Goal: Task Accomplishment & Management: Use online tool/utility

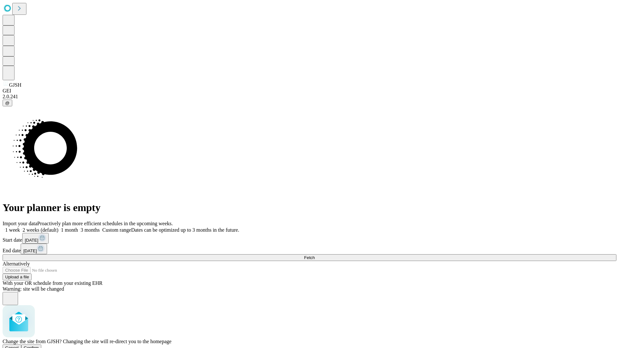
click at [39, 346] on span "Confirm" at bounding box center [31, 348] width 15 height 5
click at [78, 227] on label "1 month" at bounding box center [68, 229] width 20 height 5
click at [315, 255] on span "Fetch" at bounding box center [309, 257] width 11 height 5
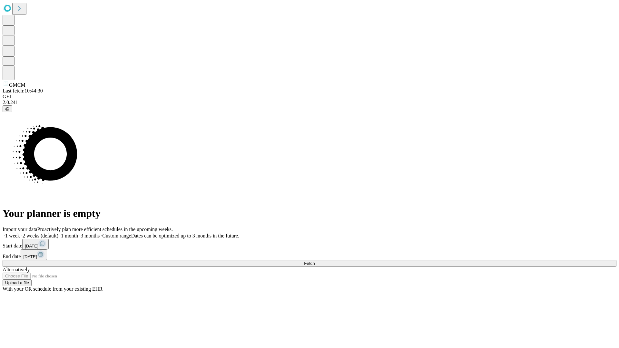
click at [78, 233] on label "1 month" at bounding box center [68, 235] width 20 height 5
click at [315, 261] on span "Fetch" at bounding box center [309, 263] width 11 height 5
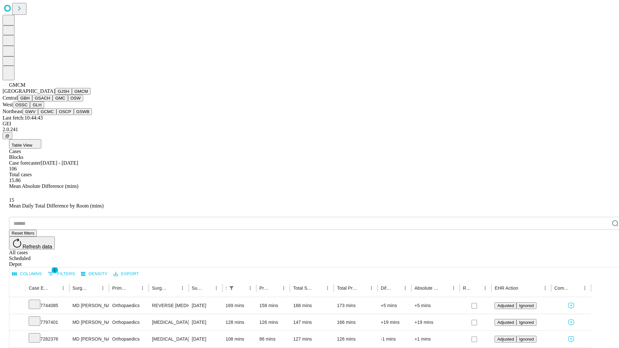
click at [32, 102] on button "GBH" at bounding box center [25, 98] width 15 height 7
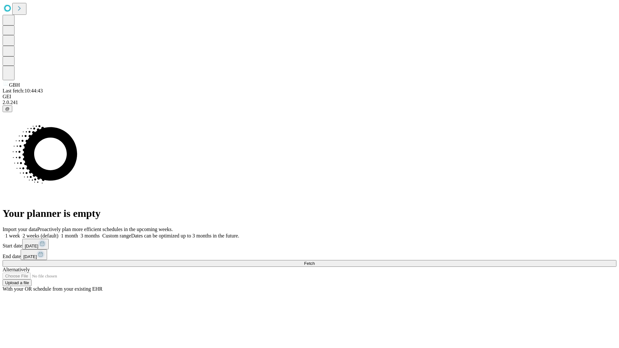
click at [78, 233] on label "1 month" at bounding box center [68, 235] width 20 height 5
click at [315, 261] on span "Fetch" at bounding box center [309, 263] width 11 height 5
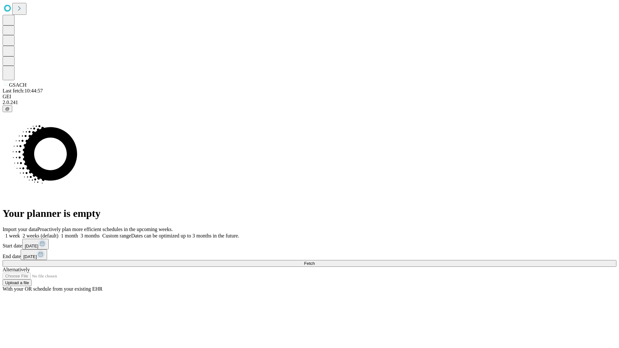
click at [78, 233] on label "1 month" at bounding box center [68, 235] width 20 height 5
click at [315, 261] on span "Fetch" at bounding box center [309, 263] width 11 height 5
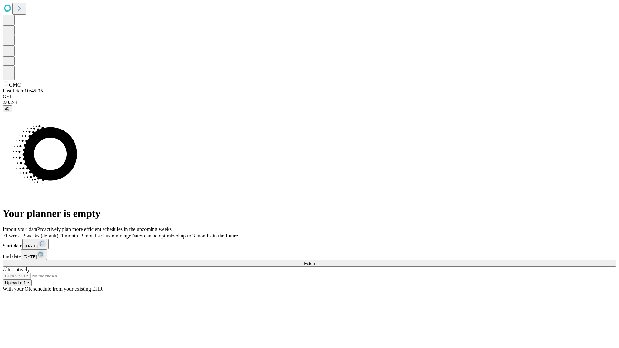
click at [315, 261] on span "Fetch" at bounding box center [309, 263] width 11 height 5
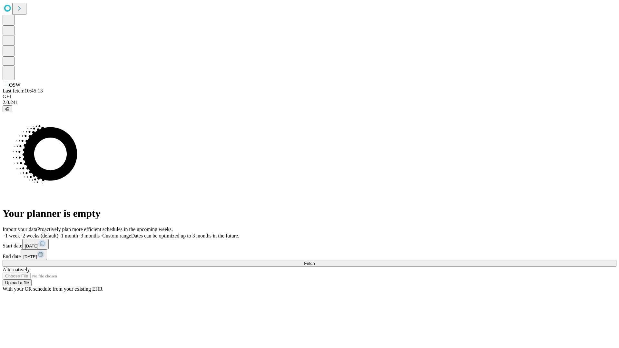
click at [78, 233] on label "1 month" at bounding box center [68, 235] width 20 height 5
click at [315, 261] on span "Fetch" at bounding box center [309, 263] width 11 height 5
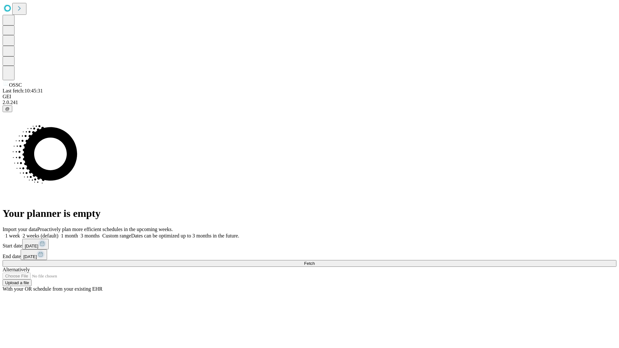
click at [78, 233] on label "1 month" at bounding box center [68, 235] width 20 height 5
click at [315, 261] on span "Fetch" at bounding box center [309, 263] width 11 height 5
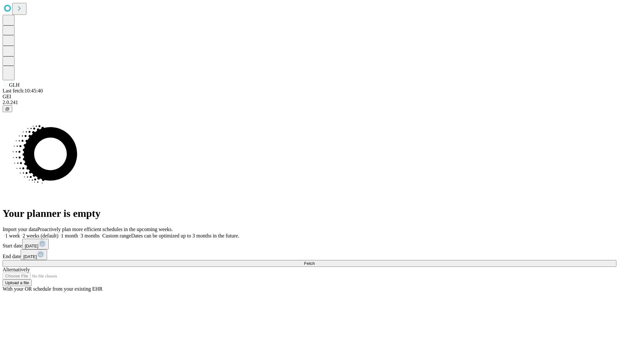
click at [78, 233] on label "1 month" at bounding box center [68, 235] width 20 height 5
click at [315, 261] on span "Fetch" at bounding box center [309, 263] width 11 height 5
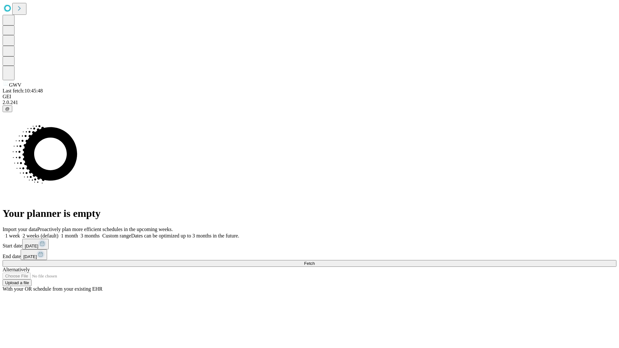
click at [78, 233] on label "1 month" at bounding box center [68, 235] width 20 height 5
click at [315, 261] on span "Fetch" at bounding box center [309, 263] width 11 height 5
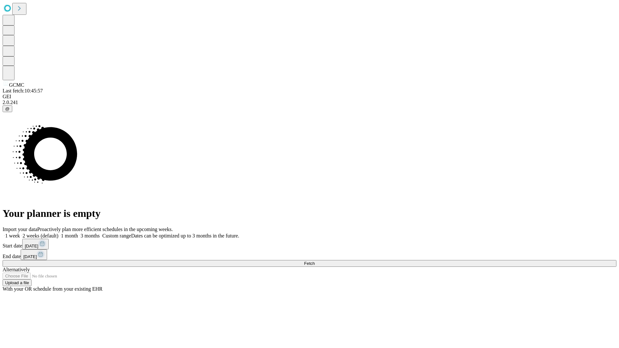
click at [78, 233] on label "1 month" at bounding box center [68, 235] width 20 height 5
click at [315, 261] on span "Fetch" at bounding box center [309, 263] width 11 height 5
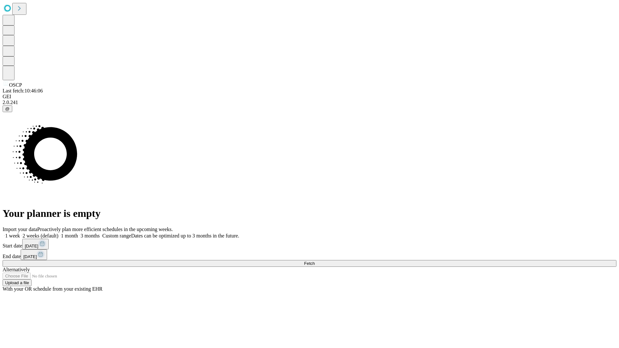
click at [78, 233] on label "1 month" at bounding box center [68, 235] width 20 height 5
click at [315, 261] on span "Fetch" at bounding box center [309, 263] width 11 height 5
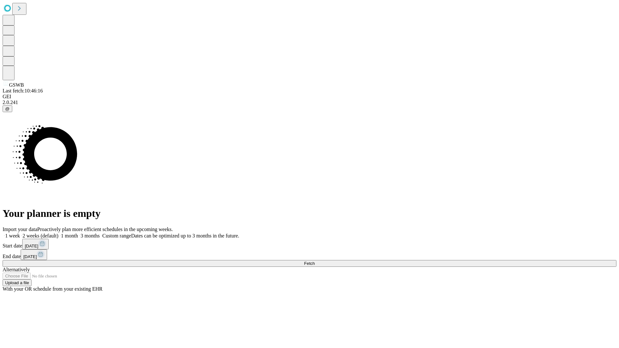
click at [78, 233] on label "1 month" at bounding box center [68, 235] width 20 height 5
click at [315, 261] on span "Fetch" at bounding box center [309, 263] width 11 height 5
